Goal: Task Accomplishment & Management: Manage account settings

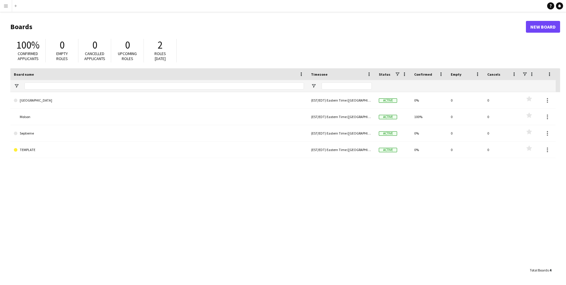
click at [6, 5] on app-icon "Menu" at bounding box center [6, 6] width 5 height 5
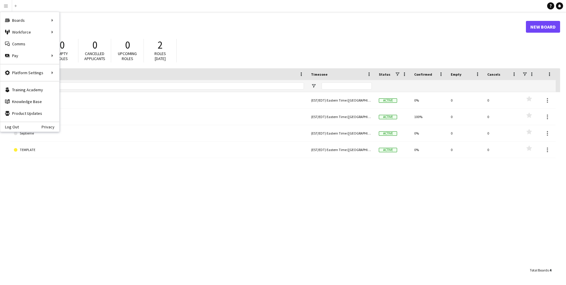
click at [420, 29] on h1 "Boards" at bounding box center [267, 26] width 515 height 9
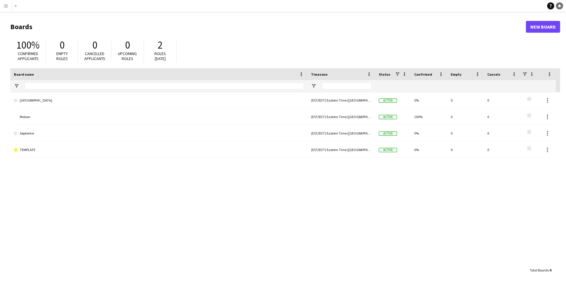
click at [559, 4] on icon "Notifications" at bounding box center [559, 6] width 4 height 4
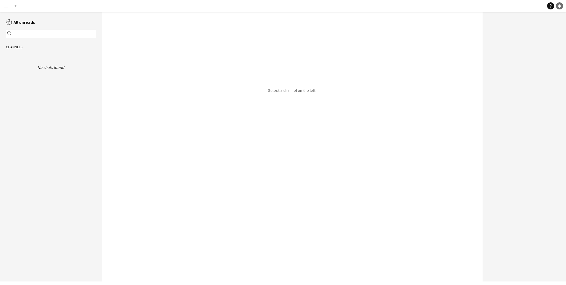
click at [559, 4] on icon "Notifications" at bounding box center [559, 6] width 4 height 4
click at [558, 6] on icon "Notifications" at bounding box center [559, 6] width 4 height 4
click at [6, 6] on app-icon "Menu" at bounding box center [6, 6] width 5 height 5
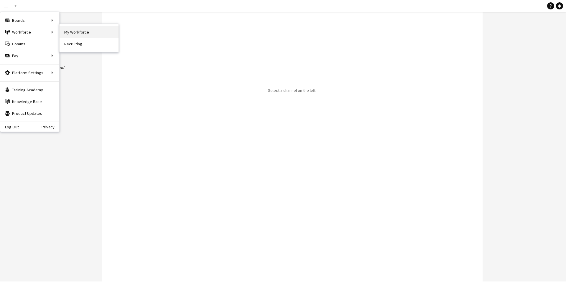
click at [83, 34] on link "My Workforce" at bounding box center [88, 32] width 59 height 12
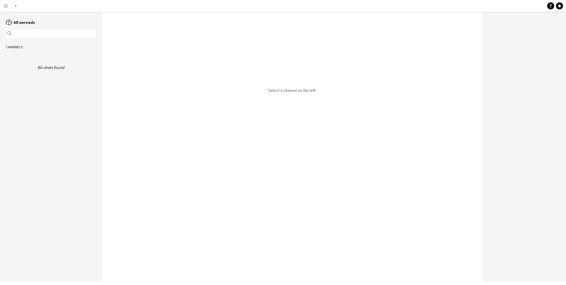
click at [7, 6] on app-icon "Menu" at bounding box center [6, 6] width 5 height 5
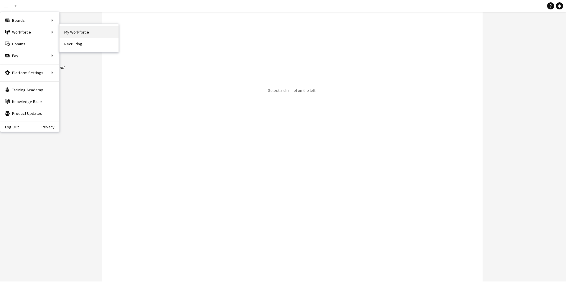
click at [73, 34] on link "My Workforce" at bounding box center [88, 32] width 59 height 12
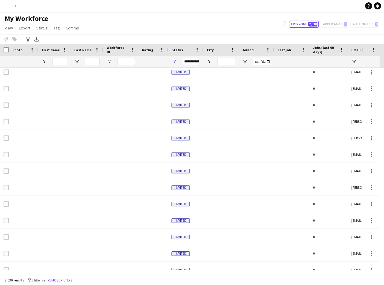
scroll to position [9, 0]
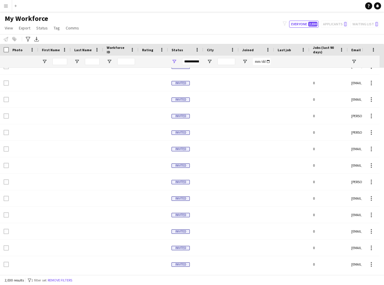
click at [184, 46] on div "Status" at bounding box center [181, 49] width 21 height 9
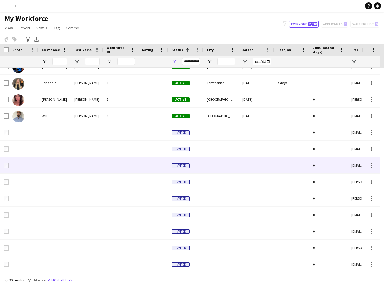
scroll to position [0, 0]
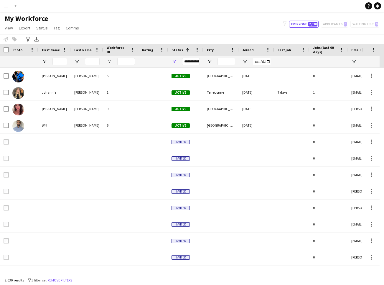
click at [190, 62] on div "**********" at bounding box center [191, 61] width 18 height 7
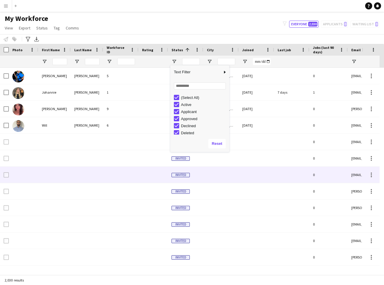
click at [138, 185] on div at bounding box center [152, 191] width 29 height 16
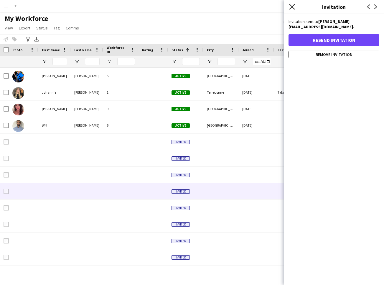
click at [292, 6] on icon at bounding box center [292, 7] width 6 height 6
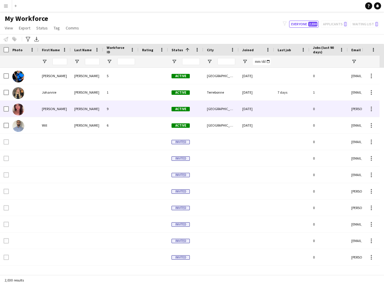
click at [35, 108] on div at bounding box center [23, 109] width 29 height 16
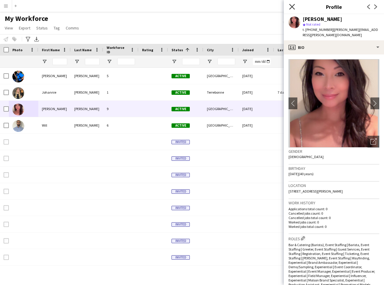
click at [292, 6] on icon at bounding box center [292, 7] width 6 height 6
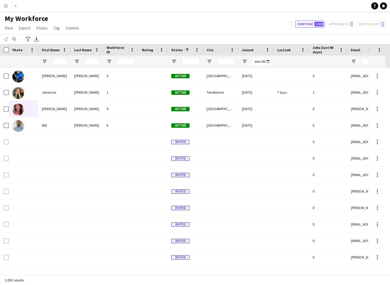
click at [5, 6] on app-icon "Menu" at bounding box center [6, 6] width 5 height 5
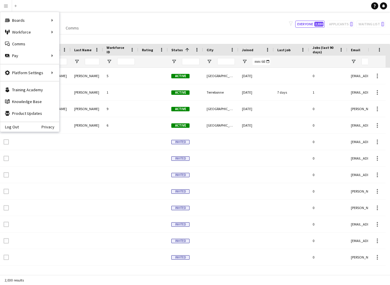
click at [369, 26] on div "filter-1 Everyone 2,030 Applicants 0 Waiting list 0" at bounding box center [337, 24] width 106 height 7
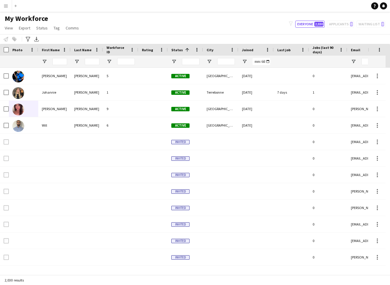
click at [126, 19] on div "My Workforce View Views Default view New view Update view Delete view Edit name…" at bounding box center [195, 24] width 390 height 20
click at [11, 28] on span "View" at bounding box center [9, 27] width 8 height 5
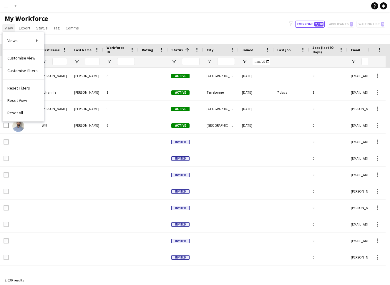
click at [11, 28] on span "View" at bounding box center [9, 27] width 8 height 5
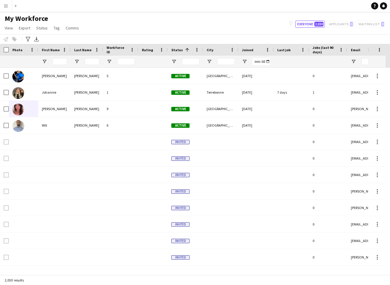
click at [8, 4] on app-icon "Menu" at bounding box center [6, 6] width 5 height 5
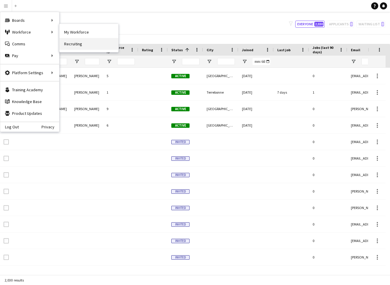
click at [82, 44] on link "Recruiting" at bounding box center [88, 44] width 59 height 12
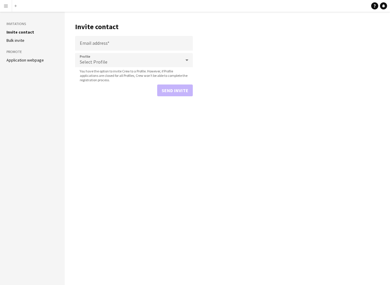
click at [128, 60] on div "Select Profile" at bounding box center [128, 60] width 106 height 14
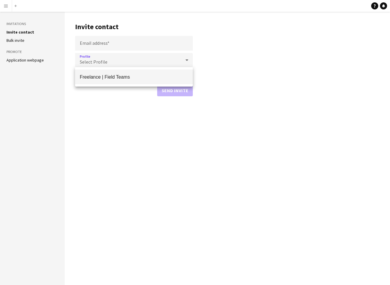
click at [125, 49] on div at bounding box center [195, 142] width 390 height 285
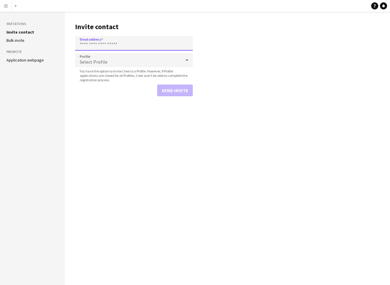
click at [122, 42] on input "Email address" at bounding box center [134, 43] width 118 height 15
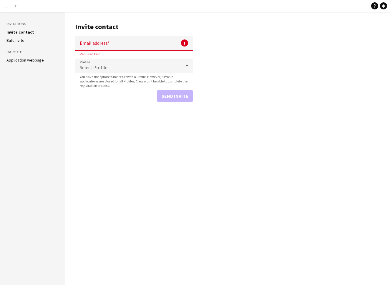
click at [110, 114] on main "Invite contact Email address ! Required field. Profile Select Profile You have …" at bounding box center [227, 148] width 325 height 273
click at [3, 2] on button "Menu" at bounding box center [6, 6] width 12 height 12
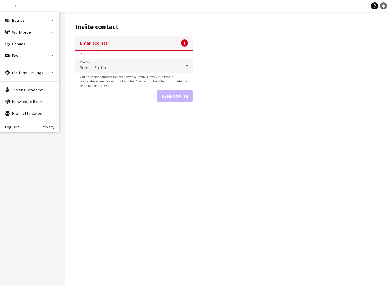
click at [384, 8] on link "Notifications" at bounding box center [383, 5] width 7 height 7
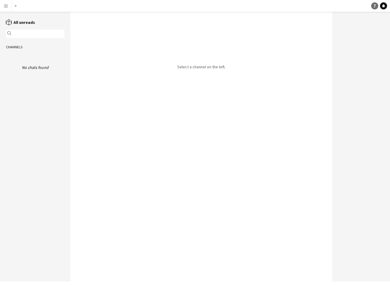
click at [373, 8] on link "Help" at bounding box center [374, 5] width 7 height 7
click at [8, 8] on button "Menu" at bounding box center [6, 6] width 12 height 12
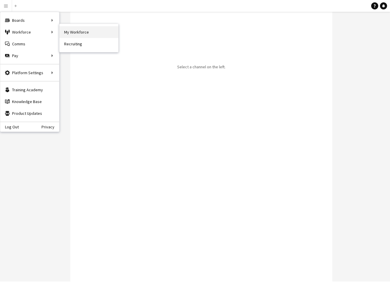
click at [79, 29] on link "My Workforce" at bounding box center [88, 32] width 59 height 12
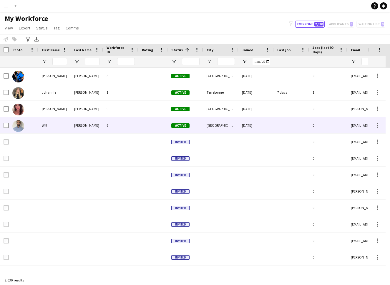
click at [18, 127] on img at bounding box center [18, 126] width 12 height 12
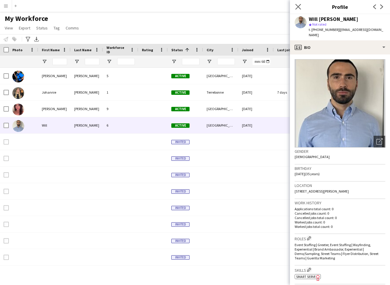
click at [294, 5] on app-icon "Close pop-in" at bounding box center [298, 7] width 9 height 9
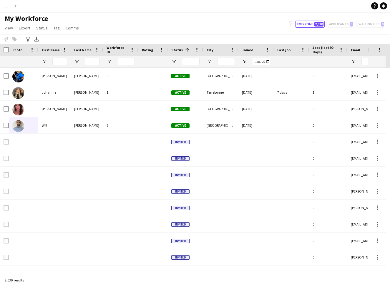
click at [10, 7] on button "Menu" at bounding box center [6, 6] width 12 height 12
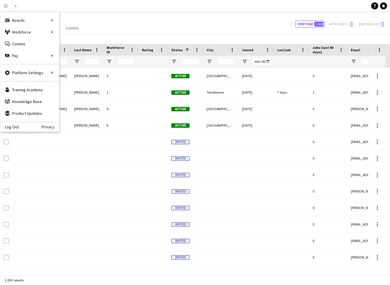
click at [113, 18] on div "My Workforce View Views Default view New view Update view Delete view Edit name…" at bounding box center [195, 24] width 390 height 20
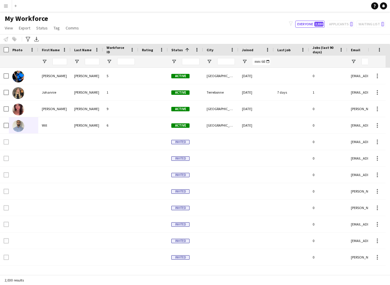
click at [259, 22] on div "My Workforce View Views Default view New view Update view Delete view Edit name…" at bounding box center [195, 24] width 390 height 20
